Goal: Complete application form: Complete application form

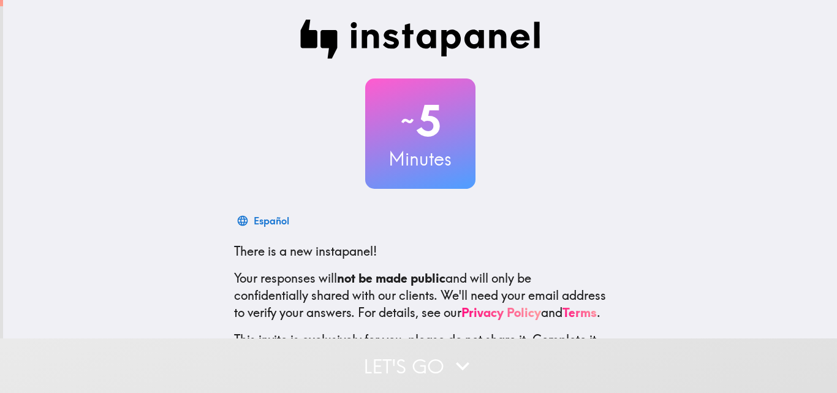
scroll to position [117, 0]
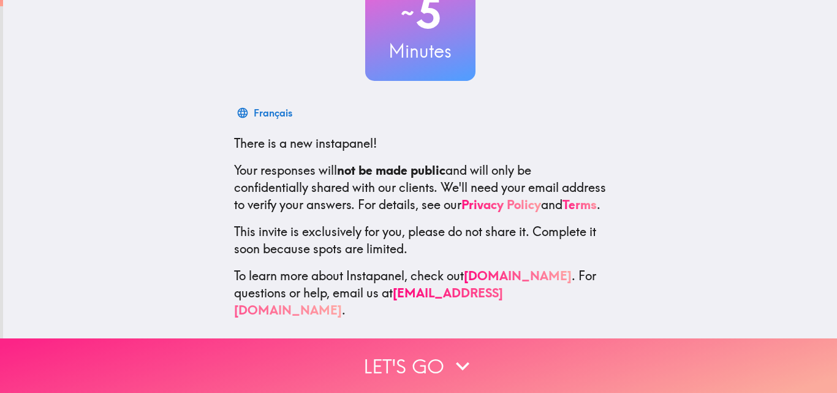
click at [377, 353] on button "Let's go" at bounding box center [418, 365] width 837 height 55
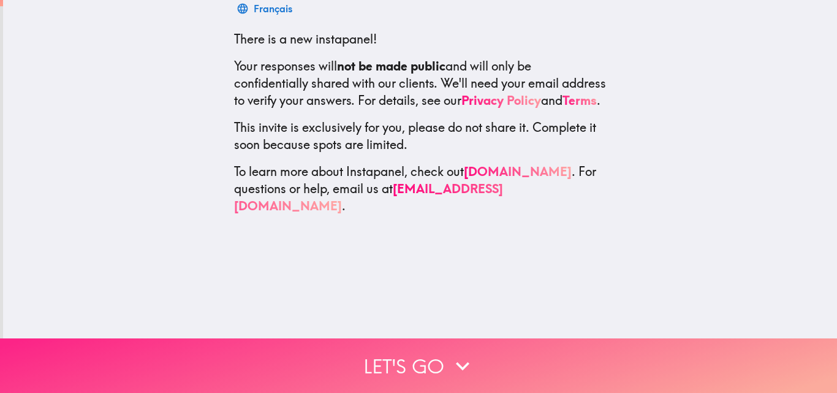
scroll to position [0, 0]
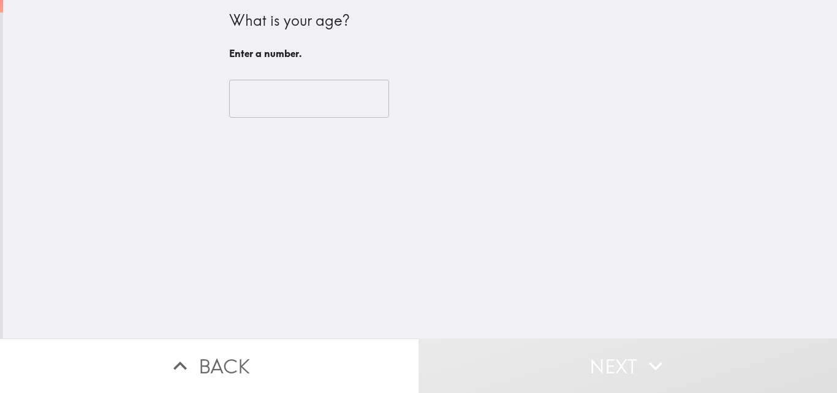
click at [327, 119] on div "​" at bounding box center [420, 98] width 382 height 67
click at [319, 99] on input "number" at bounding box center [309, 99] width 160 height 38
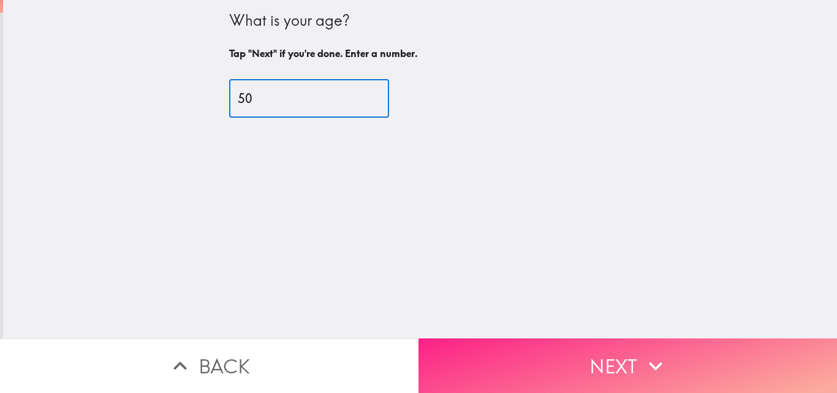
type input "50"
click at [559, 341] on button "Next" at bounding box center [628, 365] width 419 height 55
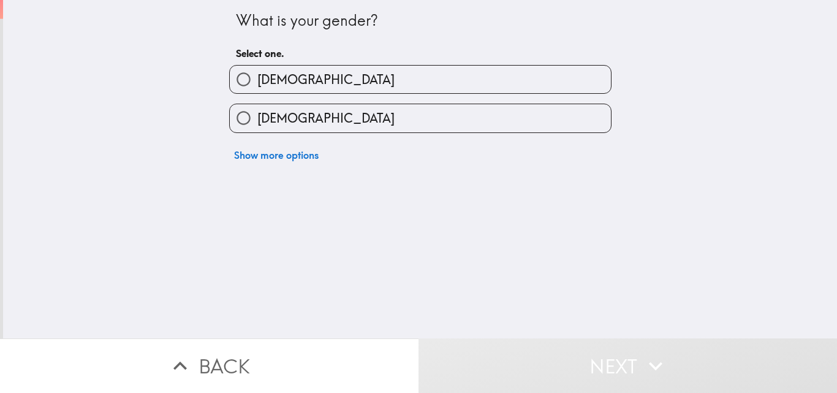
click at [235, 110] on input "[DEMOGRAPHIC_DATA]" at bounding box center [244, 118] width 28 height 28
radio input "true"
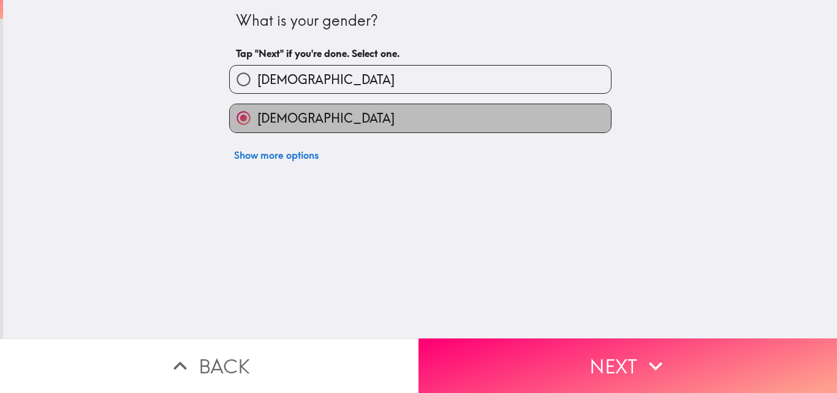
click at [235, 110] on input "[DEMOGRAPHIC_DATA]" at bounding box center [244, 118] width 28 height 28
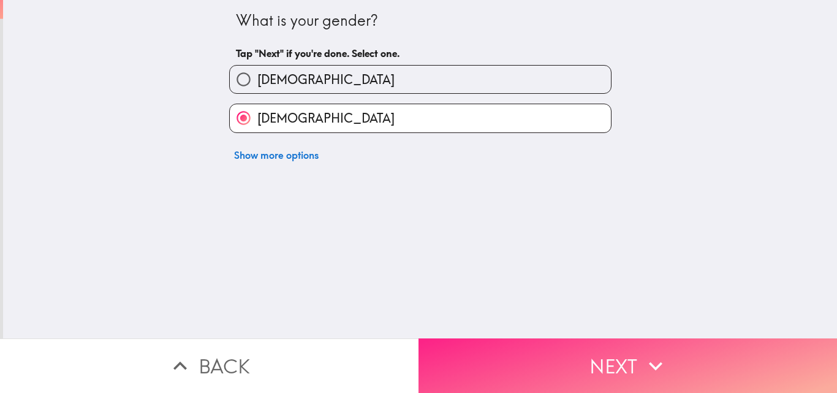
click at [531, 359] on button "Next" at bounding box center [628, 365] width 419 height 55
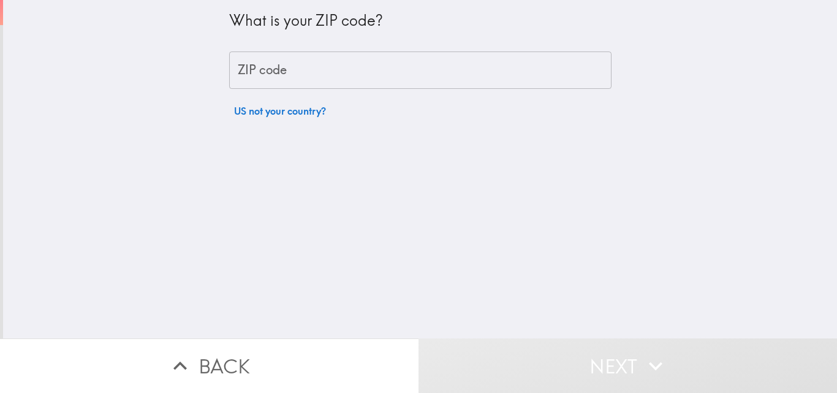
click at [294, 65] on input "ZIP code" at bounding box center [420, 70] width 382 height 38
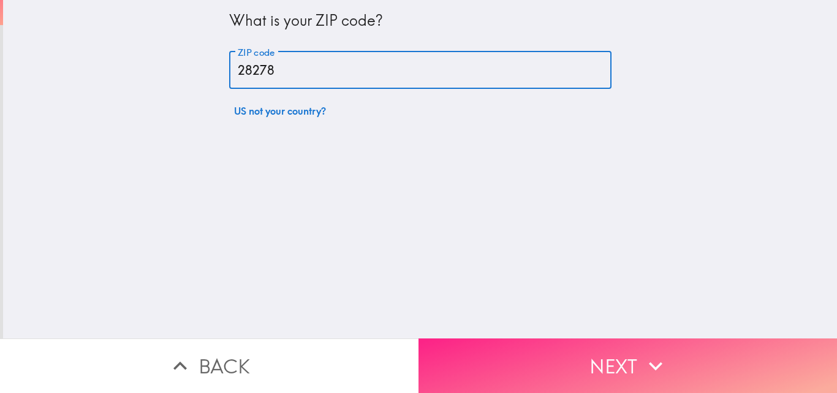
type input "28278"
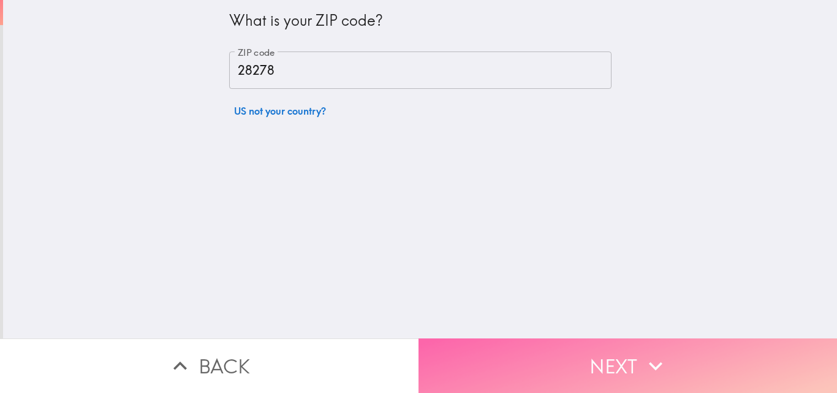
click at [594, 371] on button "Next" at bounding box center [628, 365] width 419 height 55
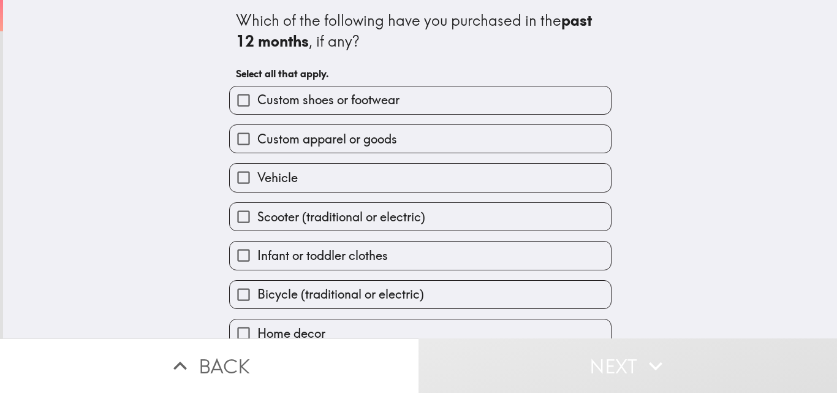
click at [230, 104] on input "Custom shoes or footwear" at bounding box center [244, 100] width 28 height 28
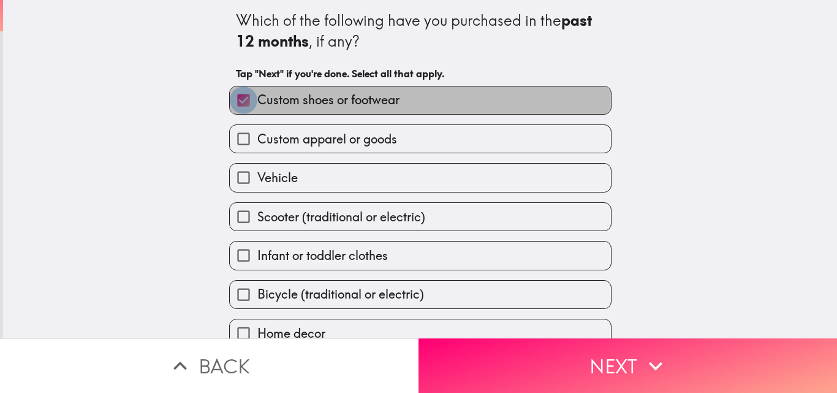
click at [230, 103] on input "Custom shoes or footwear" at bounding box center [244, 100] width 28 height 28
checkbox input "false"
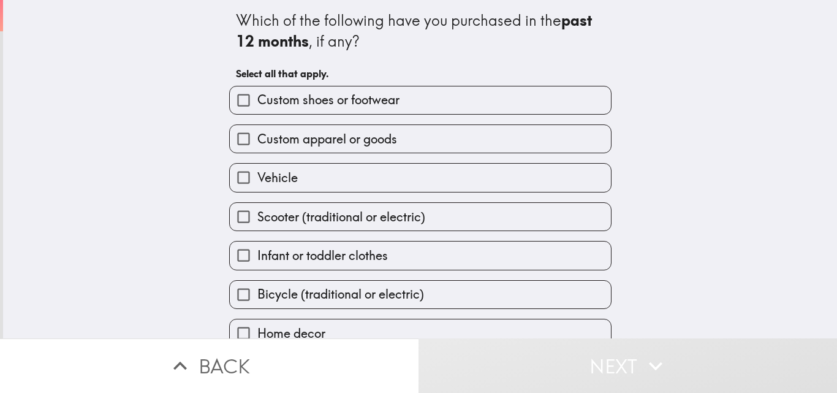
scroll to position [58, 0]
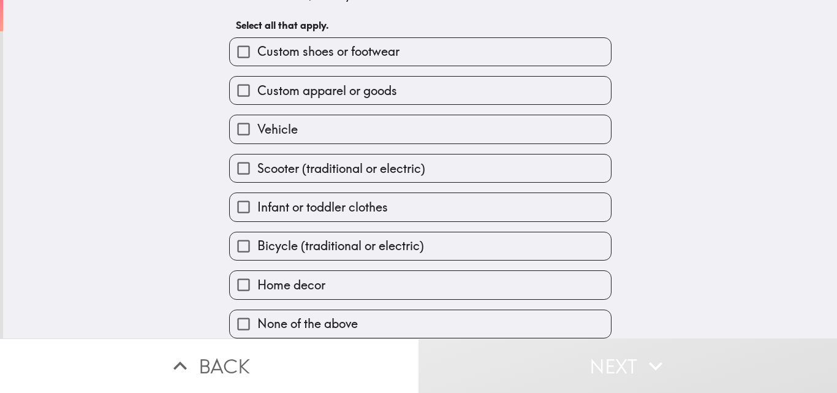
click at [234, 271] on input "Home decor" at bounding box center [244, 285] width 28 height 28
checkbox input "true"
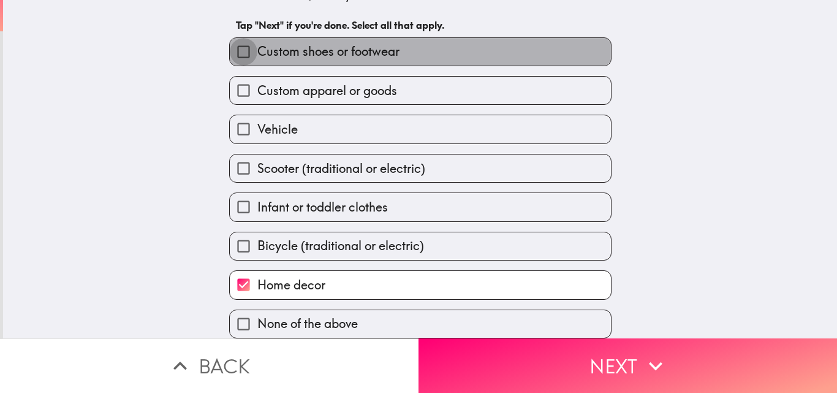
click at [230, 42] on input "Custom shoes or footwear" at bounding box center [244, 52] width 28 height 28
checkbox input "true"
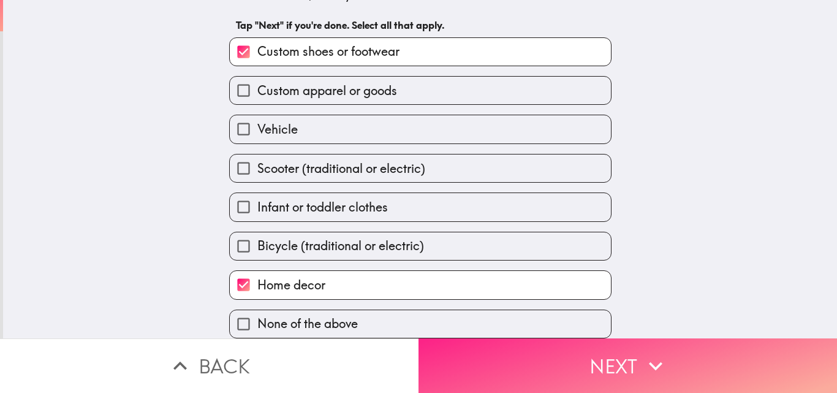
click at [528, 355] on button "Next" at bounding box center [628, 365] width 419 height 55
